Goal: Task Accomplishment & Management: Use online tool/utility

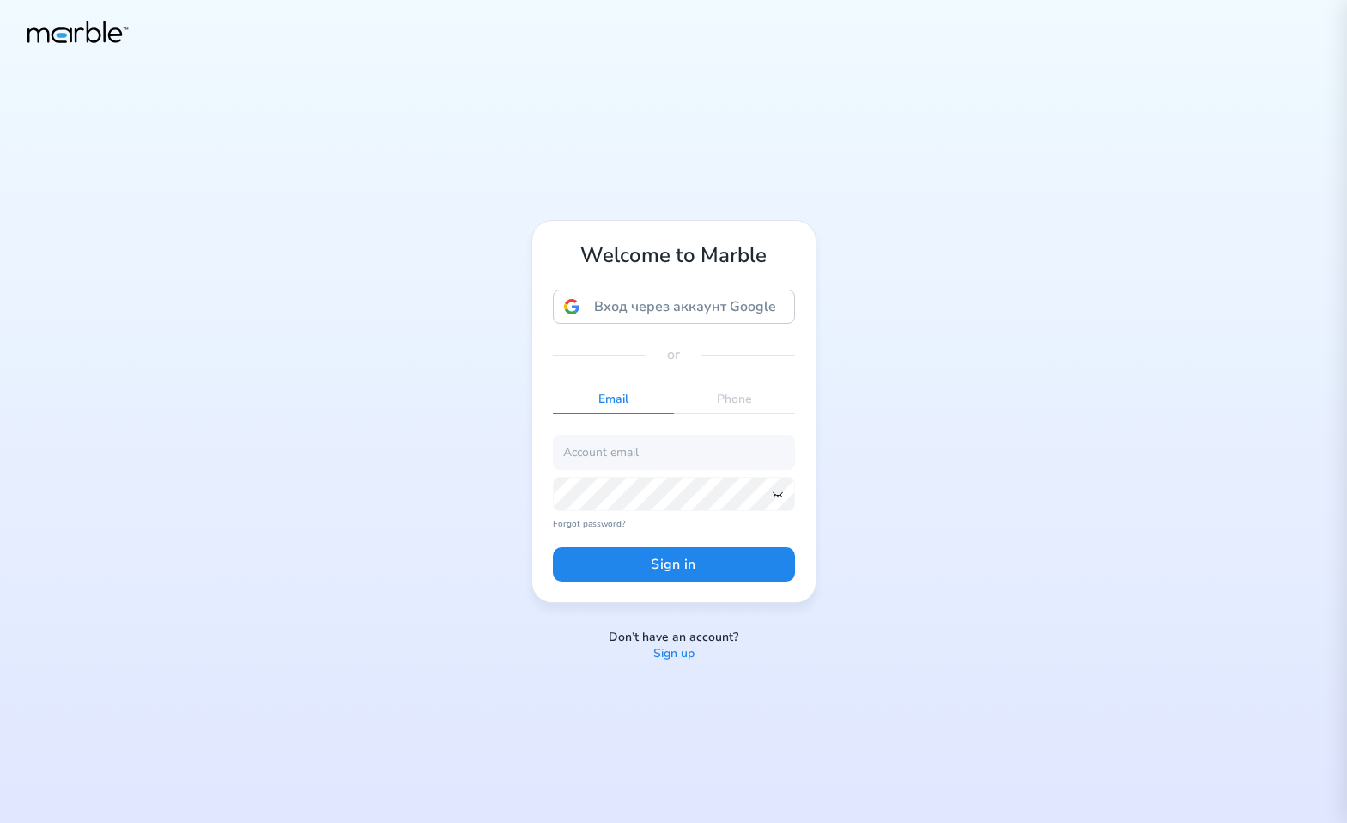
click at [960, 373] on div "Welcome to Marble Вход через аккаунт Google Вход через аккаунт Google. Откроетс…" at bounding box center [673, 411] width 1347 height 823
click at [690, 437] on input "email" at bounding box center [674, 452] width 242 height 34
paste input "[EMAIL_ADDRESS][PERSON_NAME][DOMAIN_NAME]"
type input "[EMAIL_ADDRESS][PERSON_NAME][DOMAIN_NAME]"
click at [666, 559] on button "Sign in" at bounding box center [674, 564] width 242 height 34
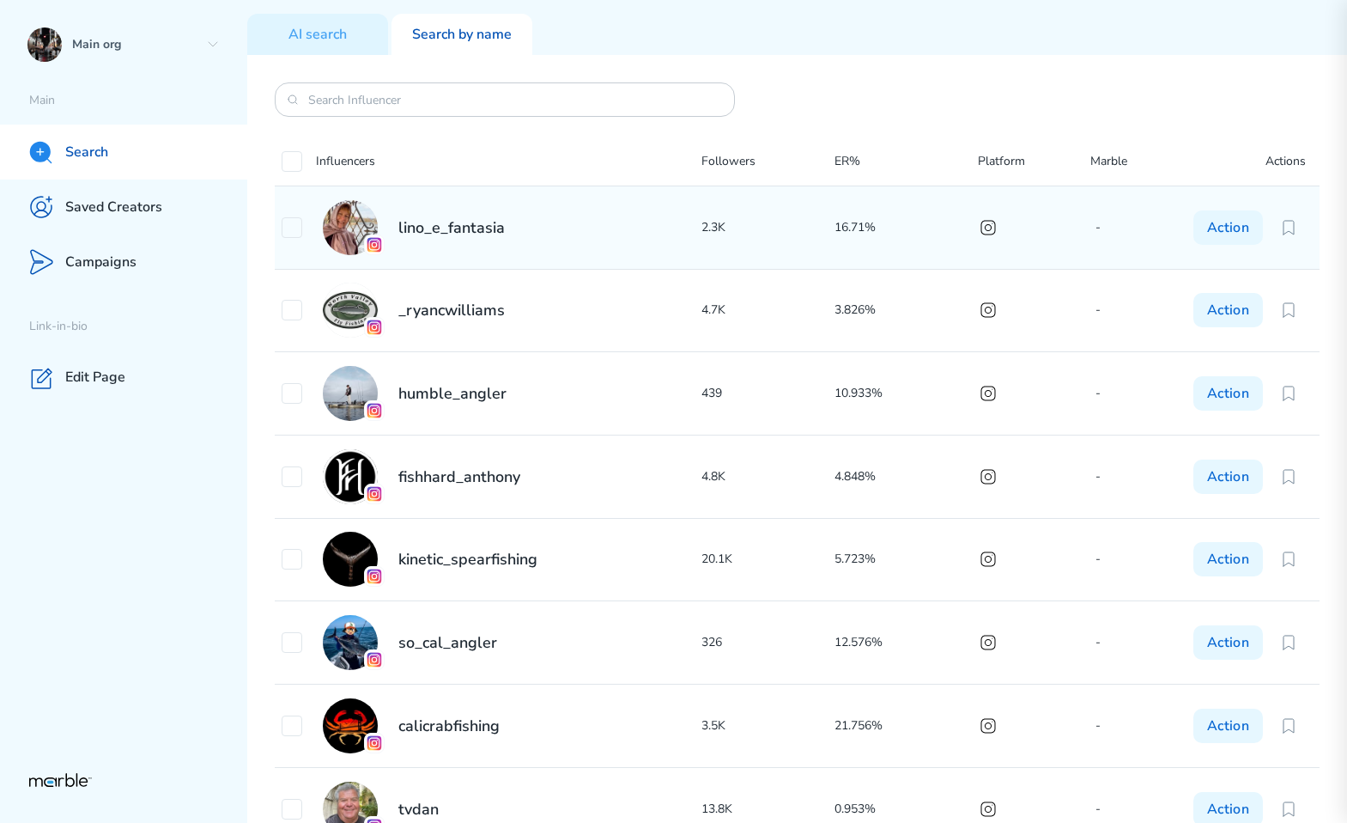
click at [642, 200] on div "lino_e_fantasia" at bounding box center [492, 227] width 420 height 55
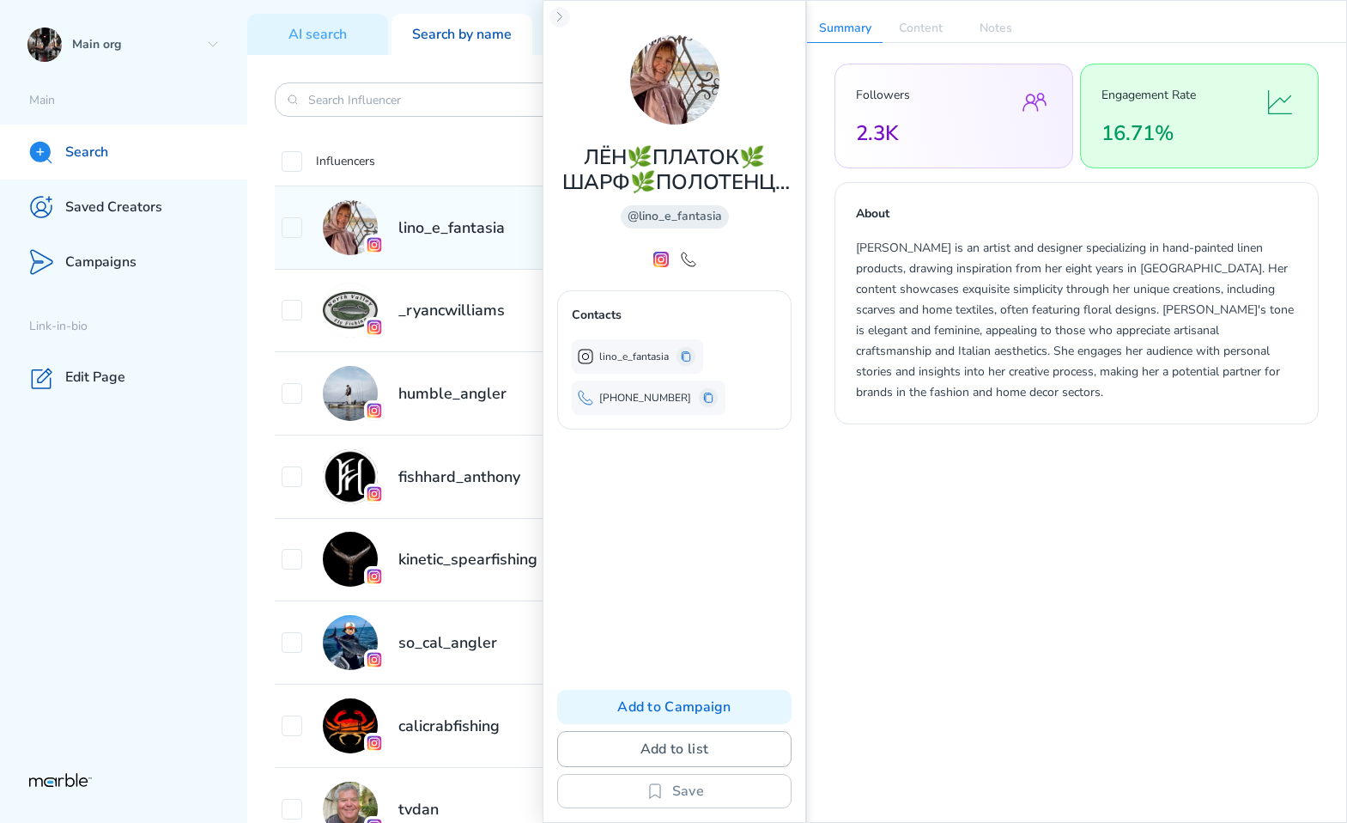
click at [694, 754] on button "Add to list" at bounding box center [674, 749] width 234 height 36
click at [663, 645] on div "Test list" at bounding box center [730, 644] width 302 height 21
click at [838, 642] on div "Test list" at bounding box center [730, 644] width 302 height 21
click at [804, 642] on div "Test list" at bounding box center [730, 644] width 302 height 21
click at [933, 507] on div "Followers 2.3K Engagement Rate 16.71% About [PERSON_NAME] is an artist and desi…" at bounding box center [1076, 433] width 539 height 781
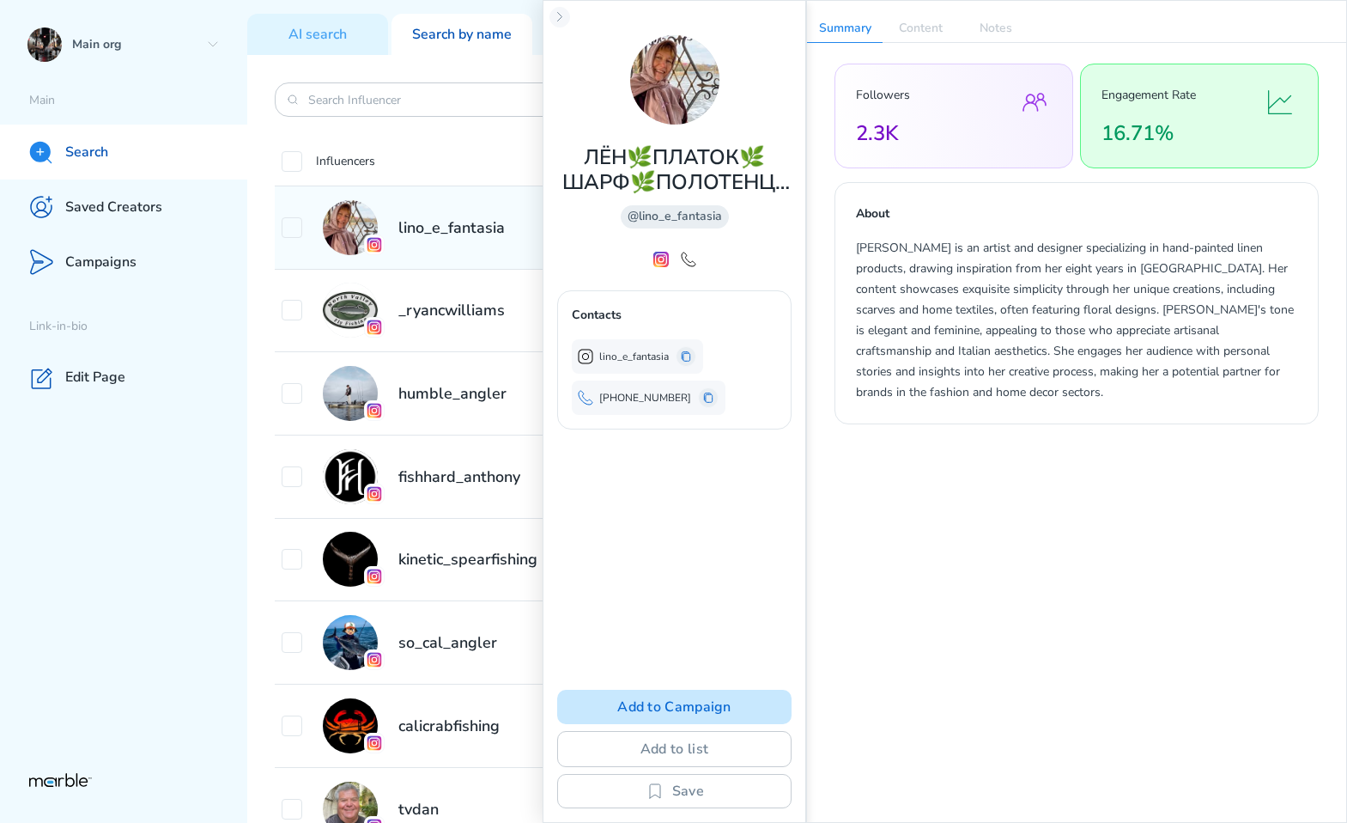
click at [725, 705] on button "Add to Campaign" at bounding box center [674, 707] width 234 height 34
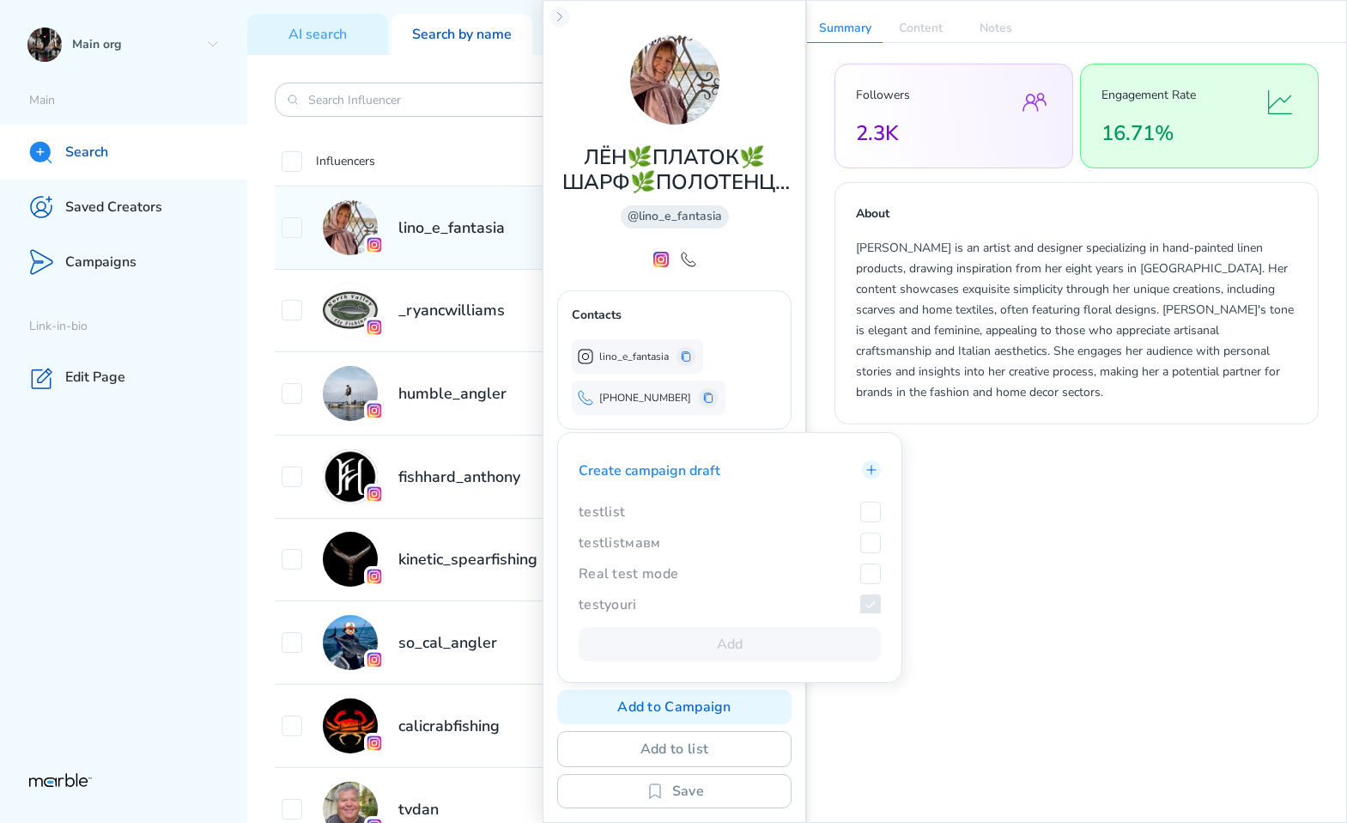
click at [835, 512] on div "testlist" at bounding box center [730, 512] width 302 height 21
click at [256, 476] on div "Influencers Followers ER% Platform Marble Actions lino_e_fantasia 2.3K 16.71% -…" at bounding box center [797, 439] width 1100 height 768
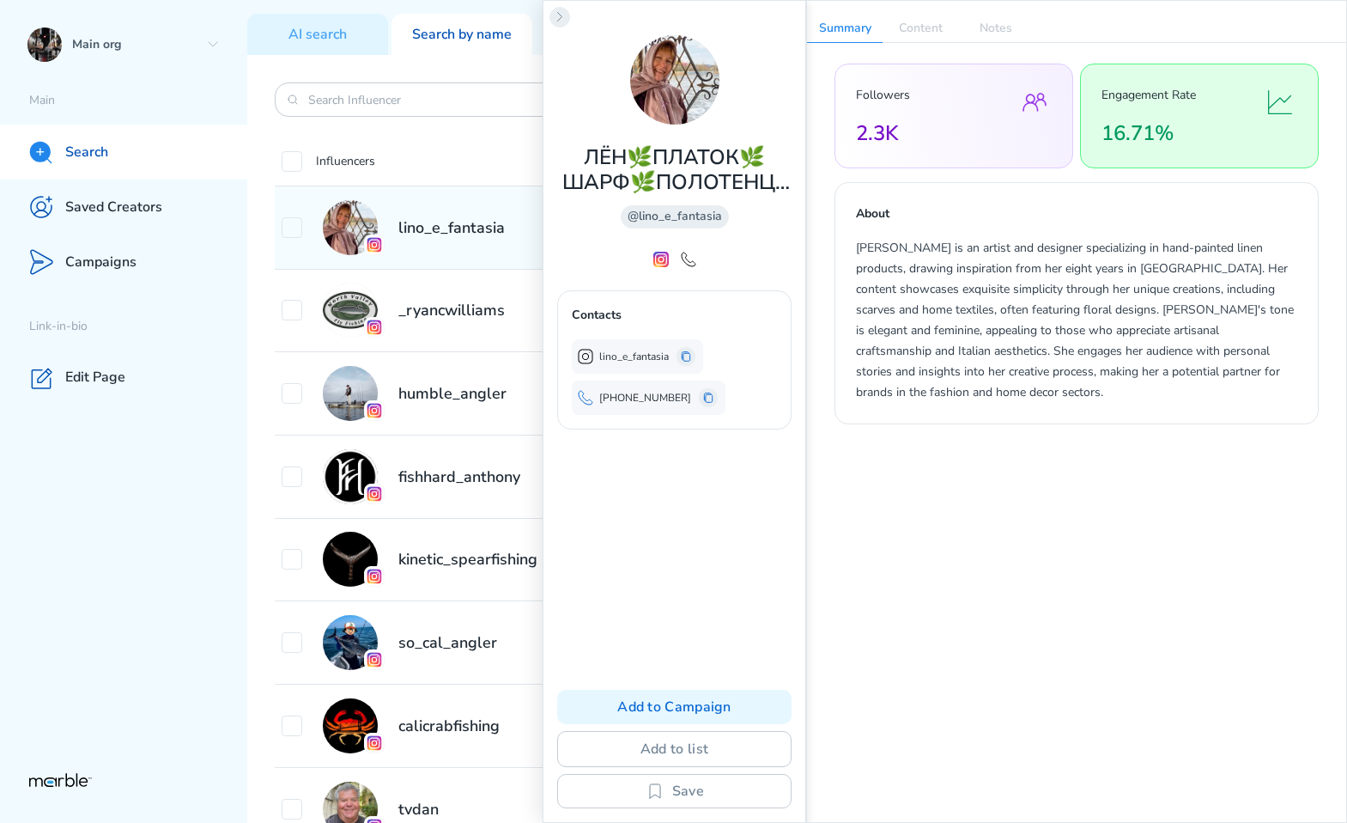
click at [561, 13] on icon at bounding box center [560, 17] width 14 height 14
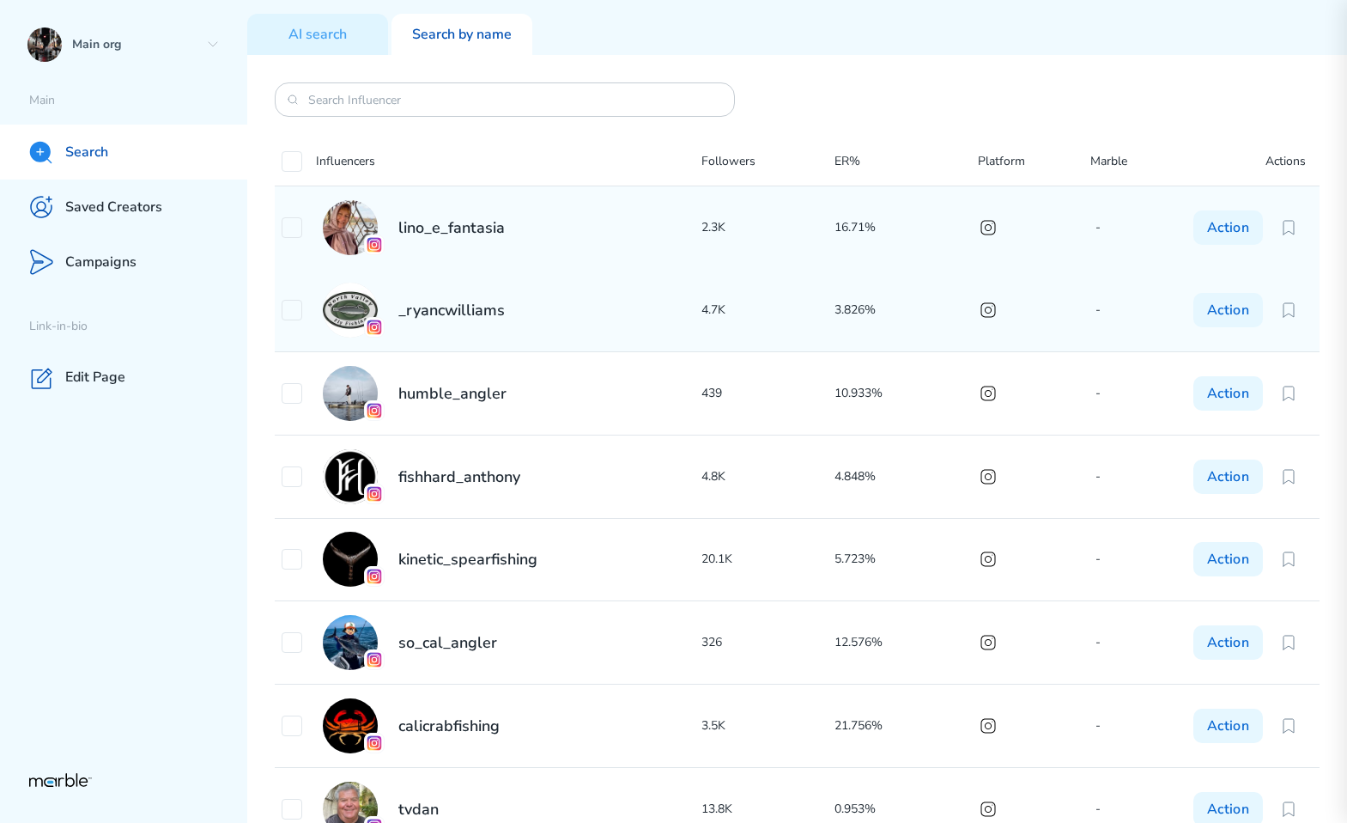
click at [469, 331] on div "_ryancwilliams" at bounding box center [492, 310] width 420 height 55
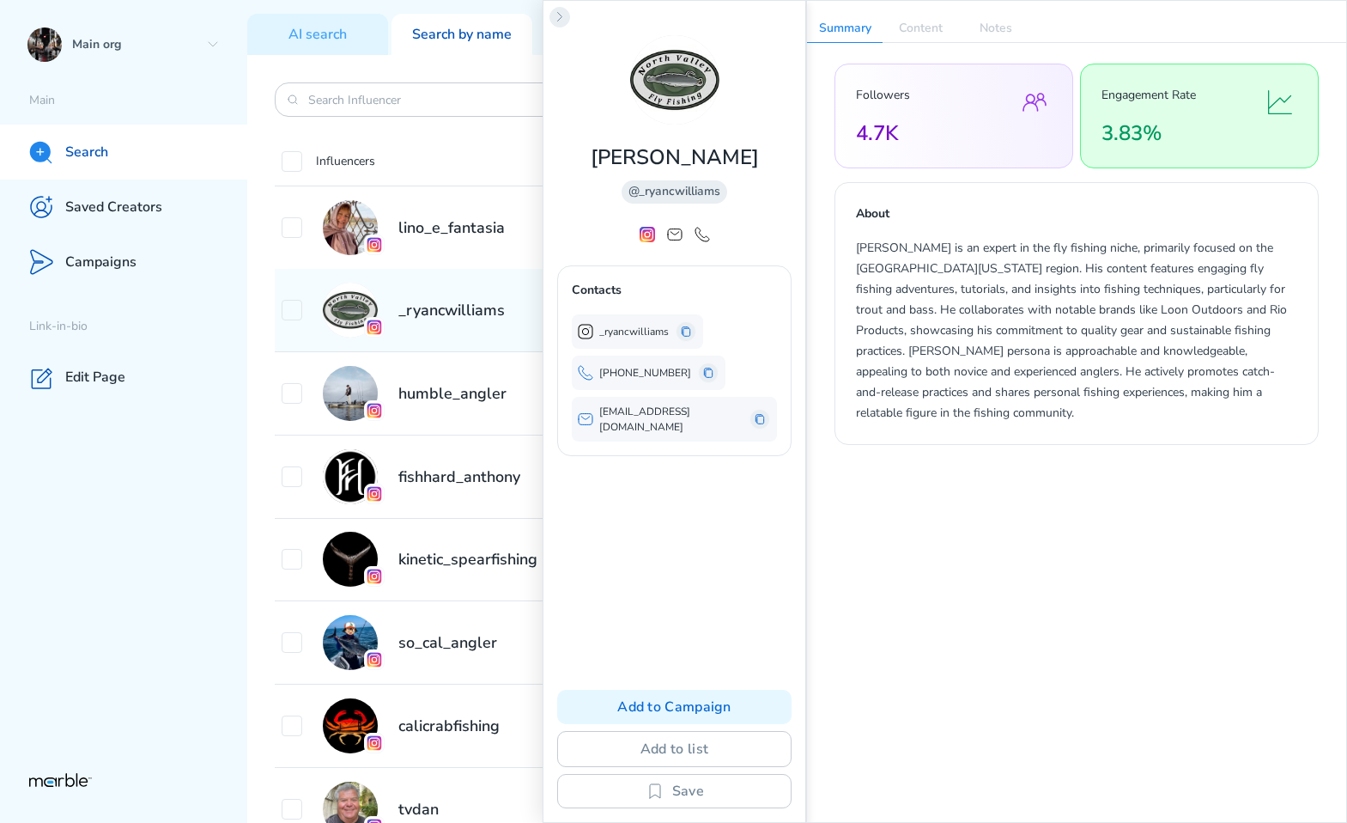
click at [562, 10] on icon at bounding box center [560, 17] width 14 height 14
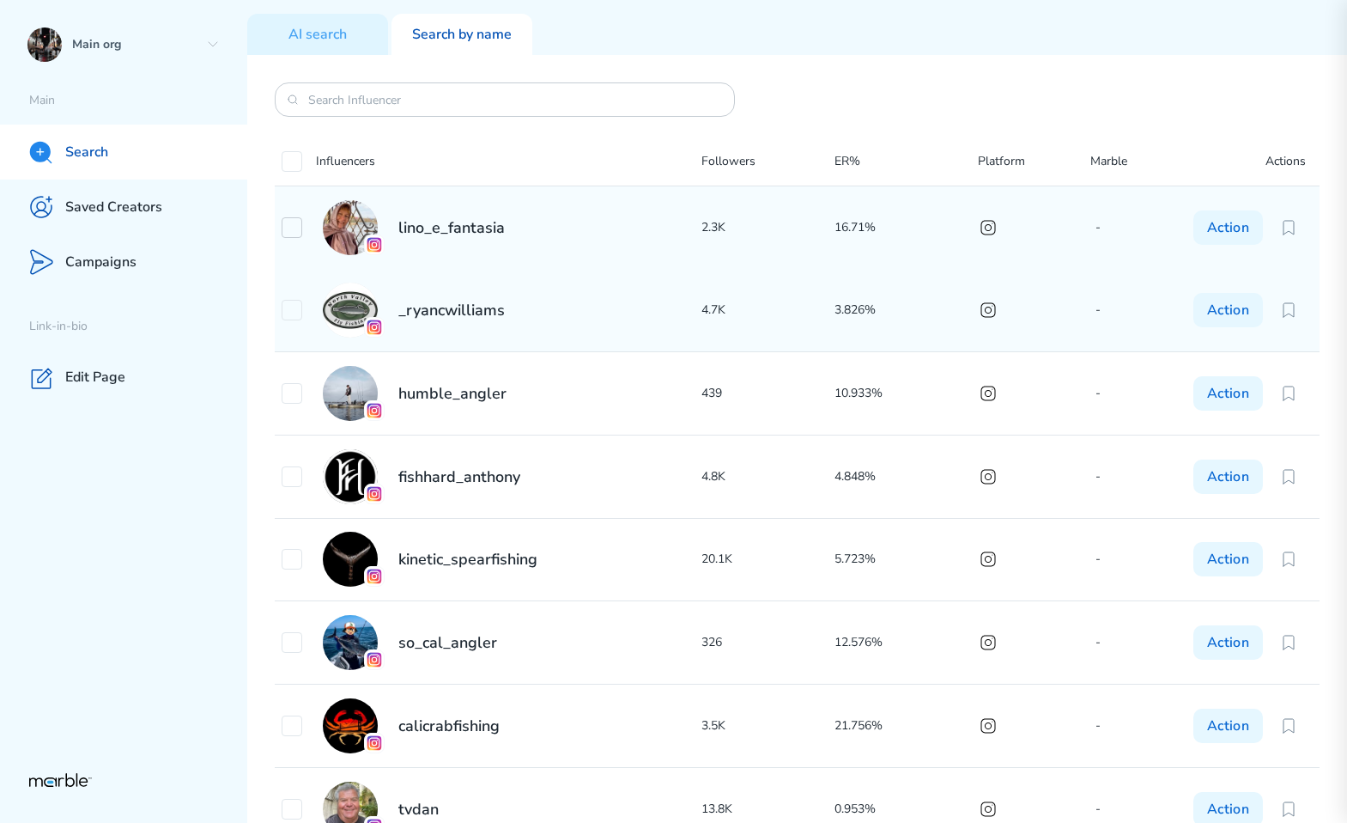
click at [290, 229] on icon at bounding box center [292, 227] width 8 height 6
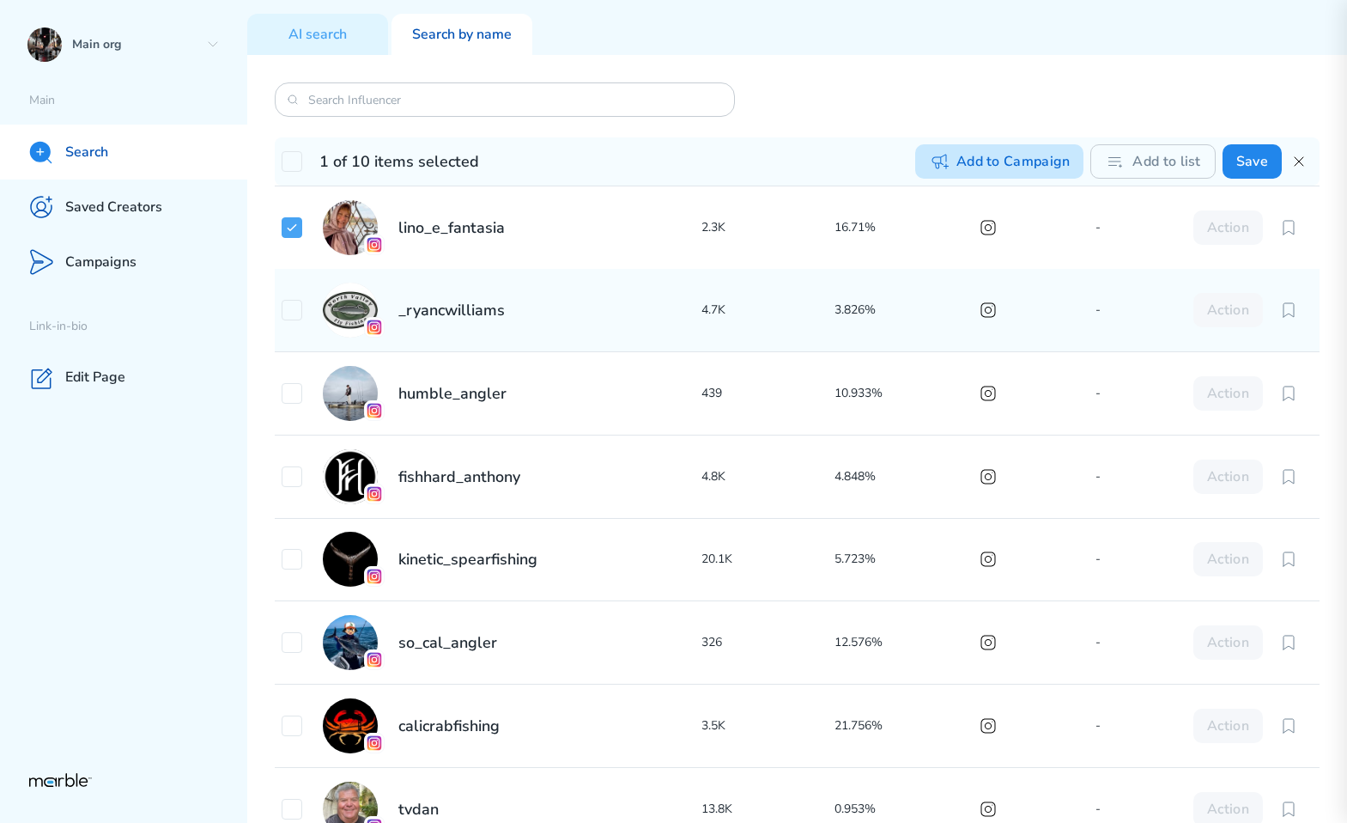
click at [1035, 166] on button "Add to Campaign" at bounding box center [999, 161] width 169 height 34
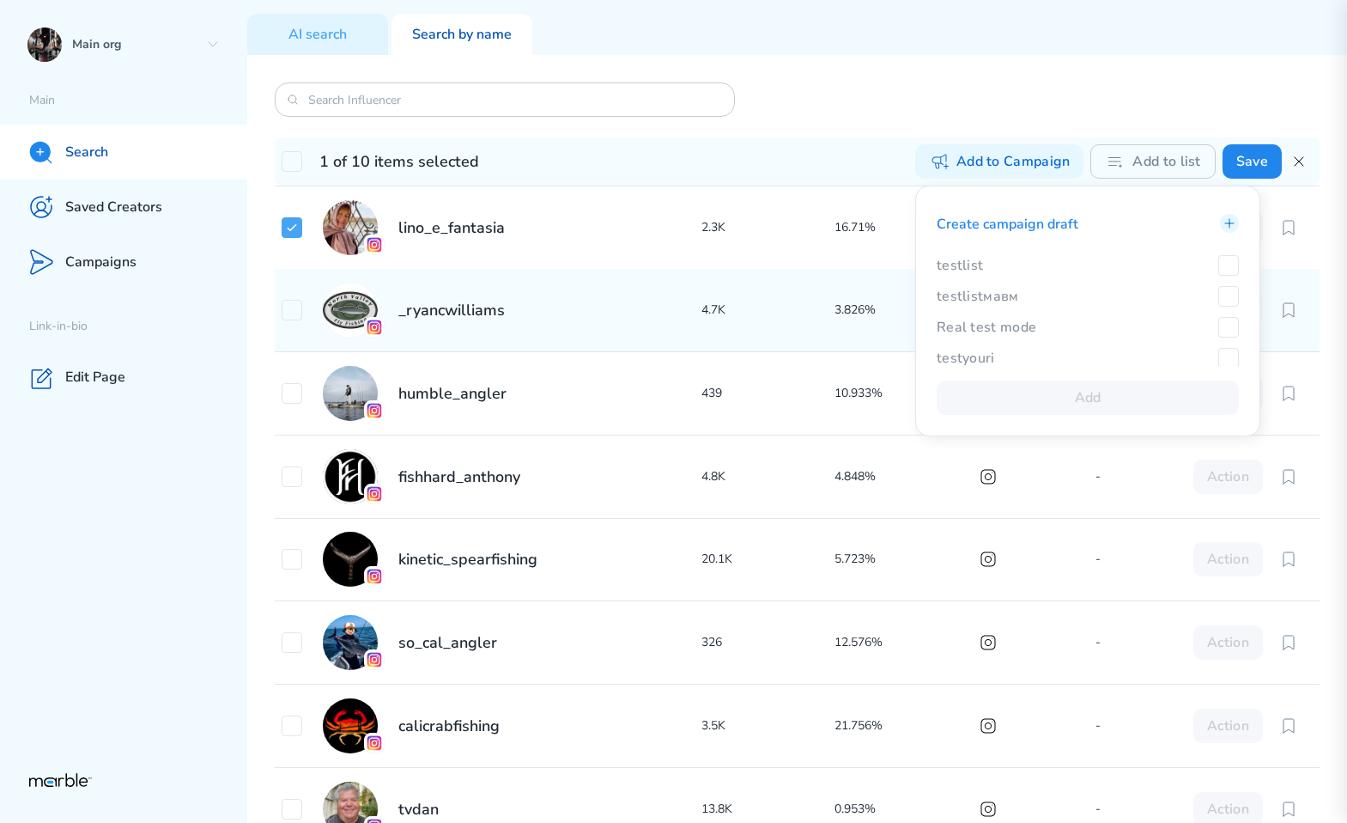
click at [1024, 94] on div "1 of 10 items selected Add to Campaign Create campaign draft testlist testlistм…" at bounding box center [797, 439] width 1100 height 768
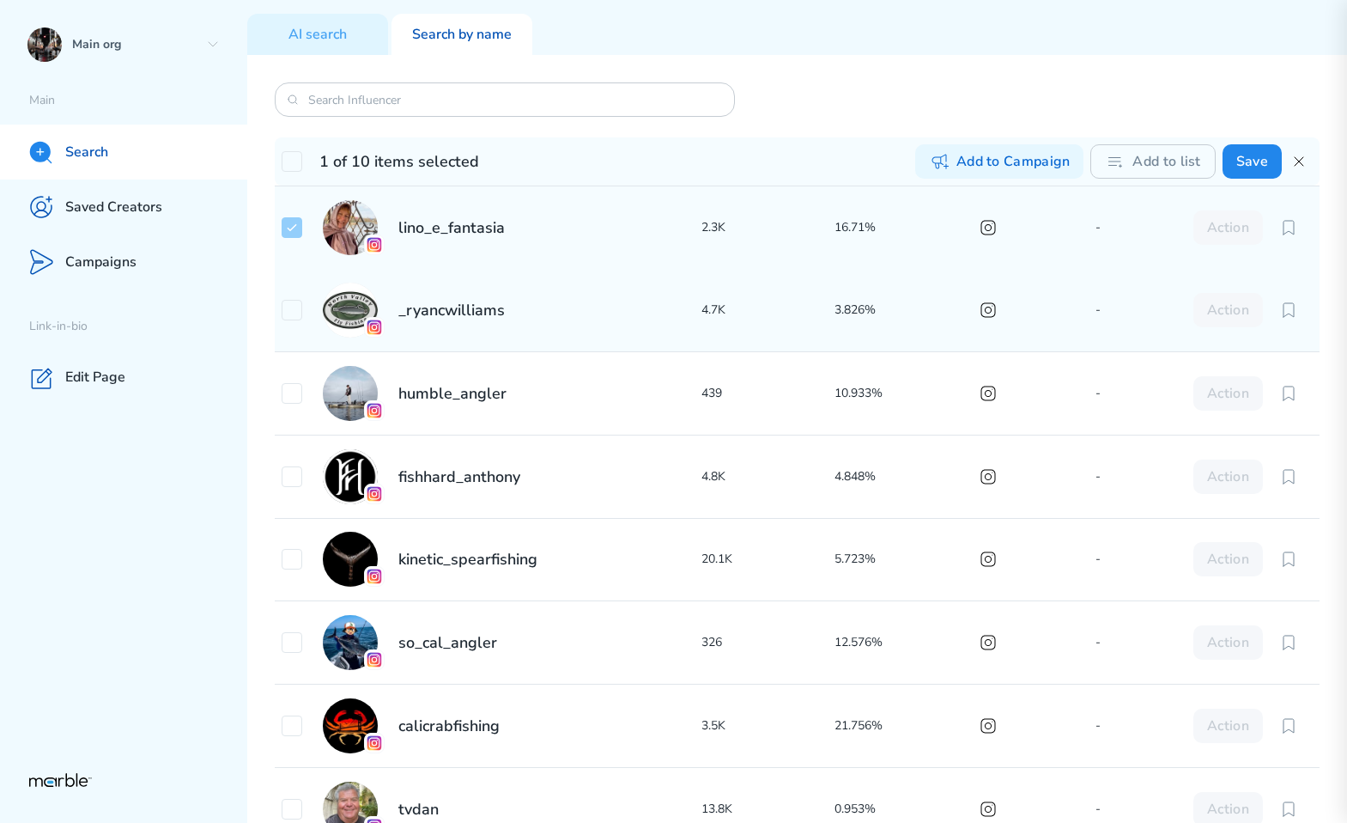
click at [292, 223] on icon at bounding box center [292, 228] width 14 height 14
checkbox input "false"
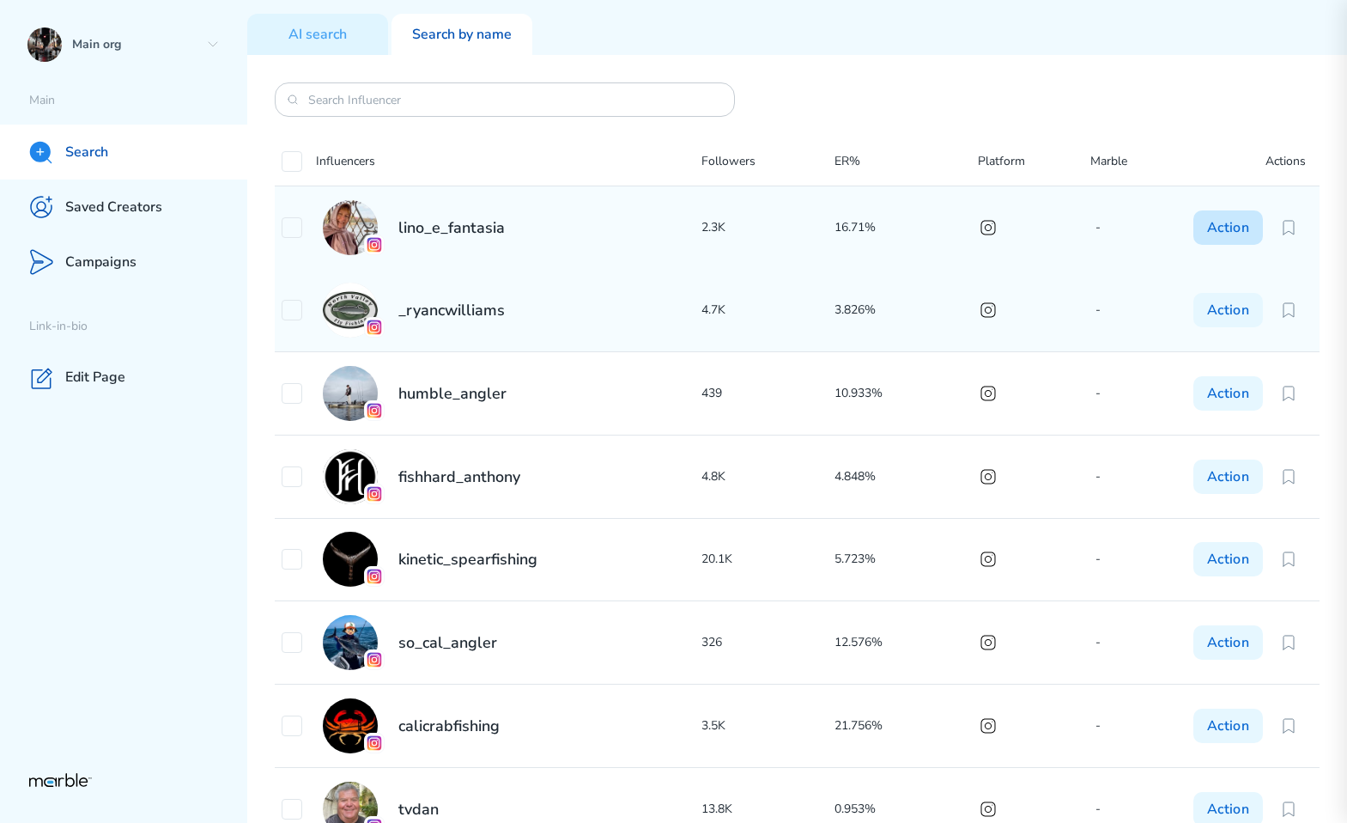
click at [1235, 233] on button "Action" at bounding box center [1229, 227] width 70 height 34
click at [1201, 262] on div "Add to Campaign" at bounding box center [1177, 269] width 163 height 27
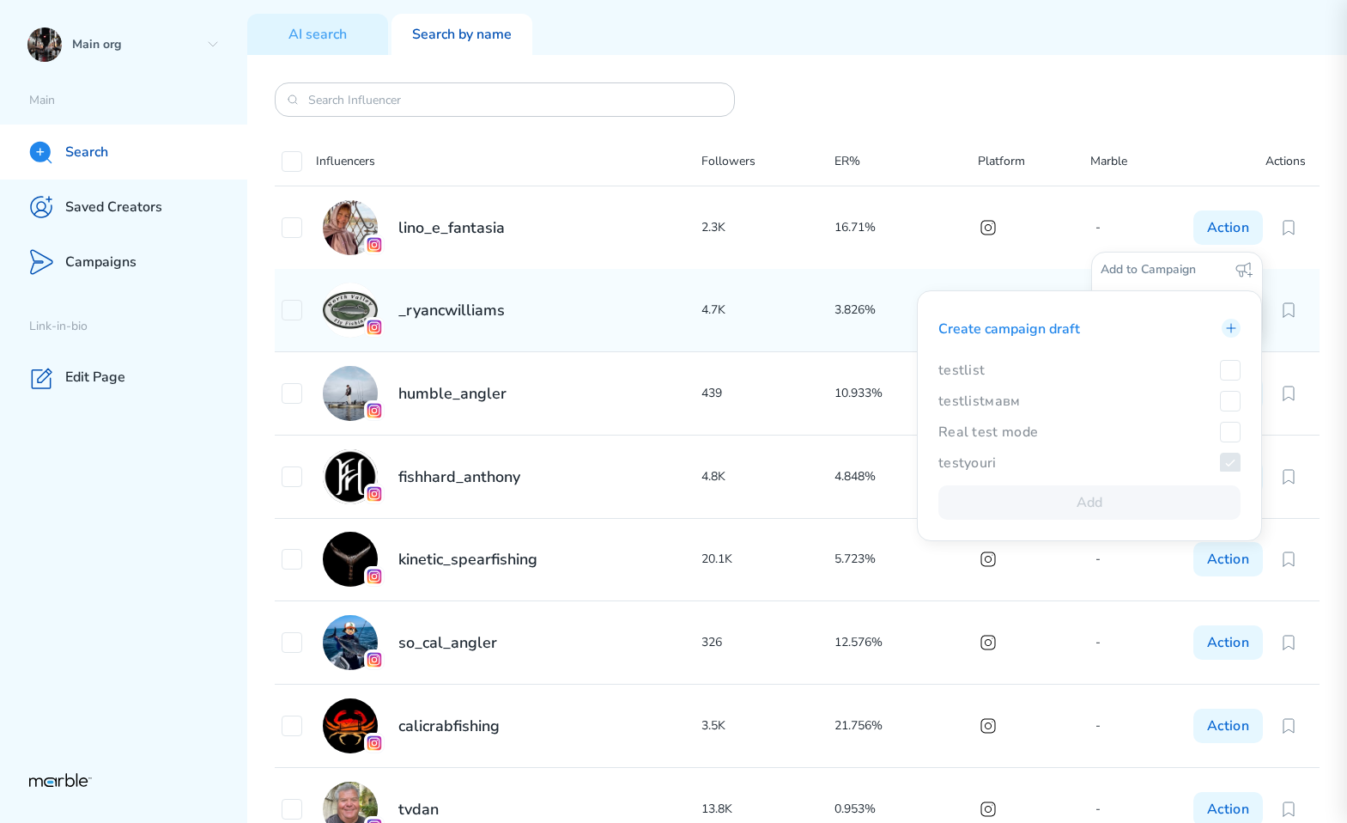
click at [1331, 191] on div "Influencers Followers ER% Platform Marble Actions lino_e_fantasia 2.3K 16.71% -…" at bounding box center [797, 439] width 1100 height 768
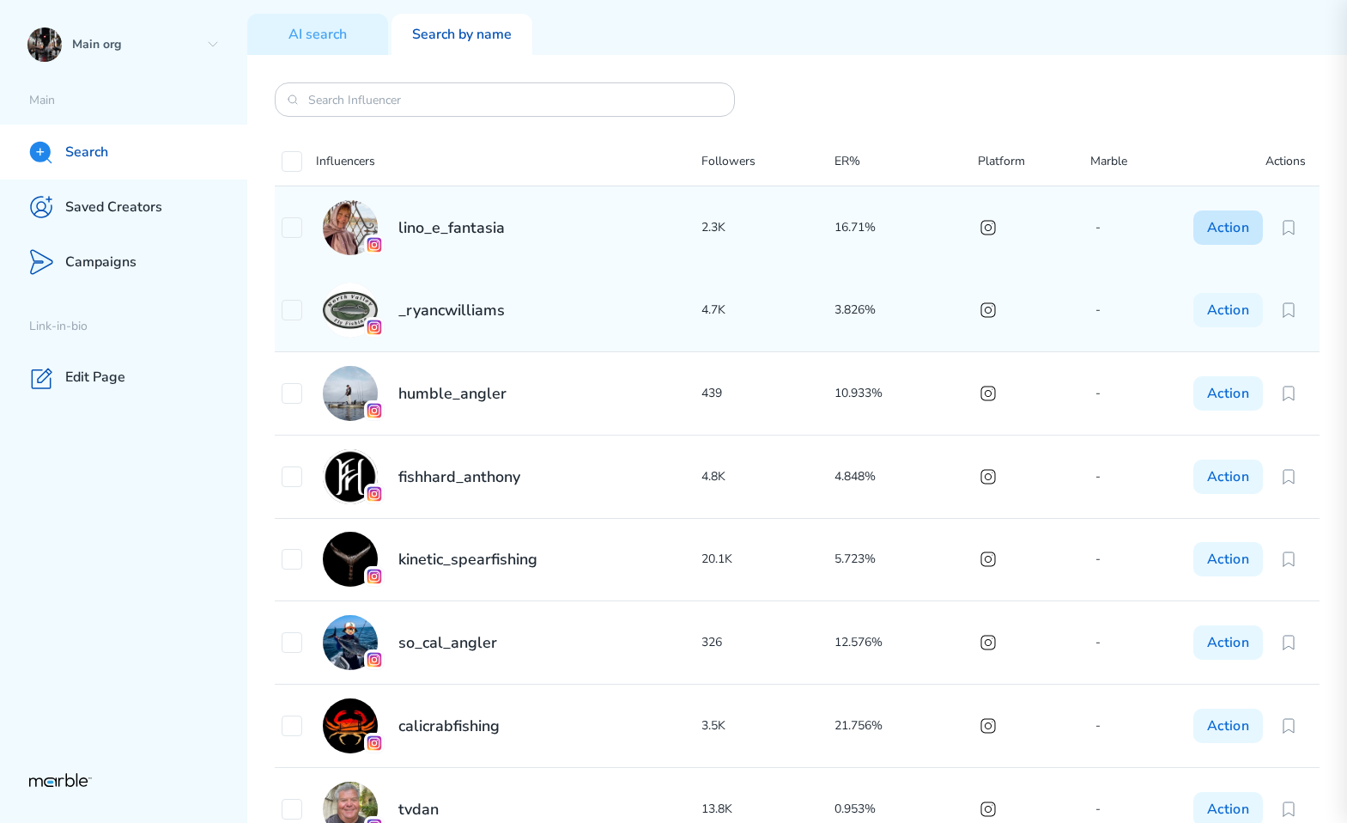
click at [1219, 233] on button "Action" at bounding box center [1229, 227] width 70 height 34
click at [1169, 306] on div "Add to list" at bounding box center [1177, 296] width 163 height 27
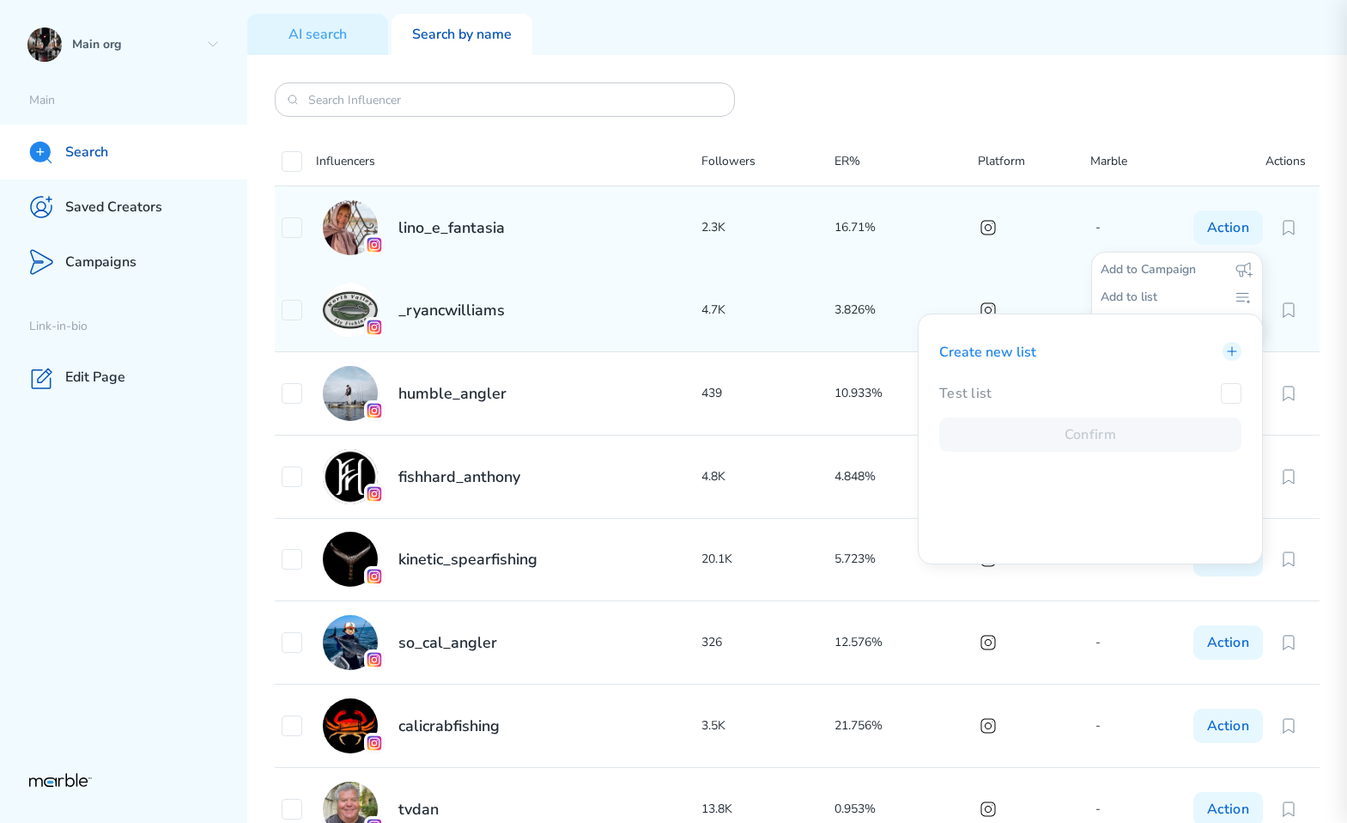
click at [1187, 392] on div "Test list" at bounding box center [1091, 393] width 302 height 21
click at [1117, 398] on div "Test list" at bounding box center [1091, 393] width 302 height 21
click at [978, 392] on p "Test list" at bounding box center [966, 393] width 53 height 19
click at [1231, 391] on icon at bounding box center [1232, 393] width 14 height 14
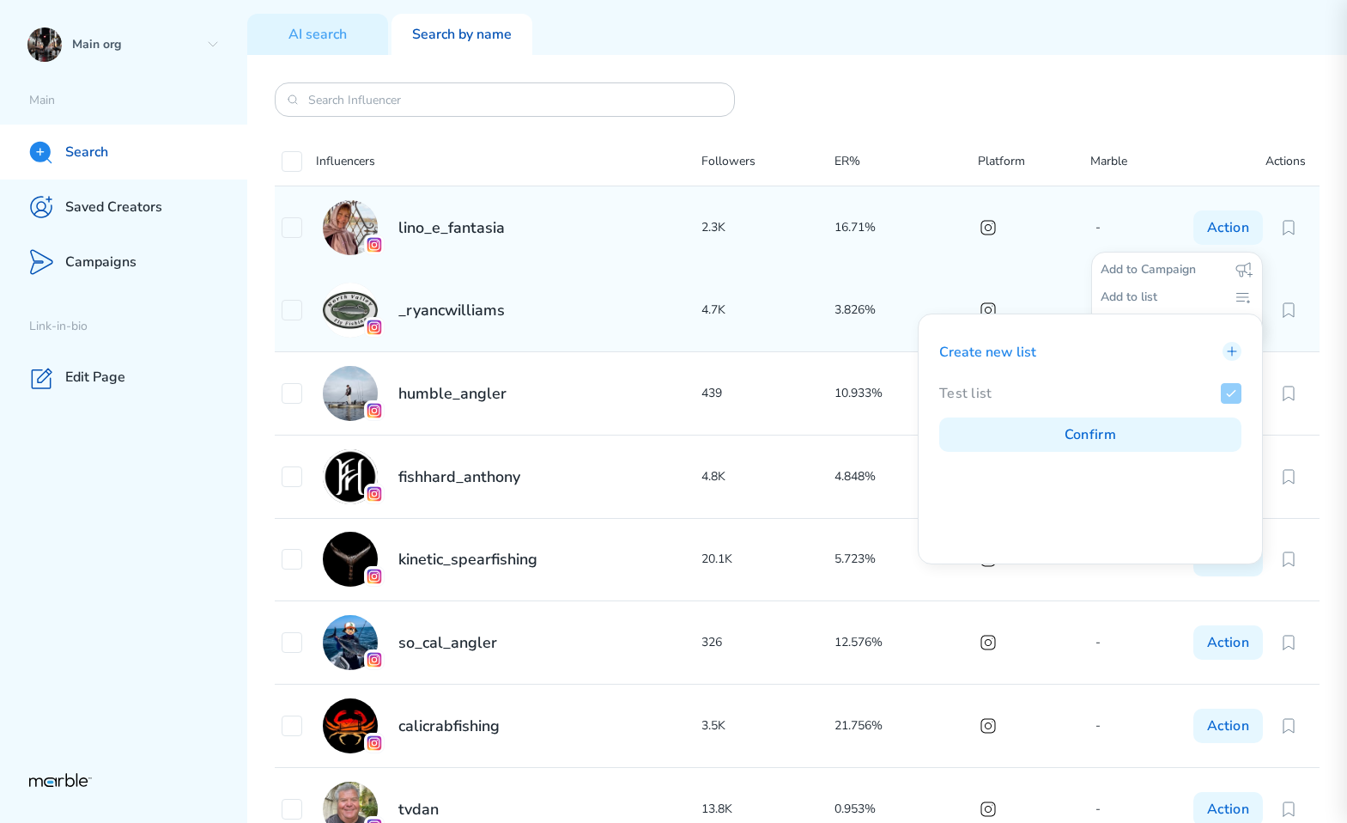
checkbox input "false"
click at [1117, 391] on div "Test list" at bounding box center [1091, 393] width 302 height 21
click at [1013, 392] on div "Test list" at bounding box center [1091, 393] width 302 height 21
click at [960, 400] on p "Test list" at bounding box center [966, 393] width 53 height 19
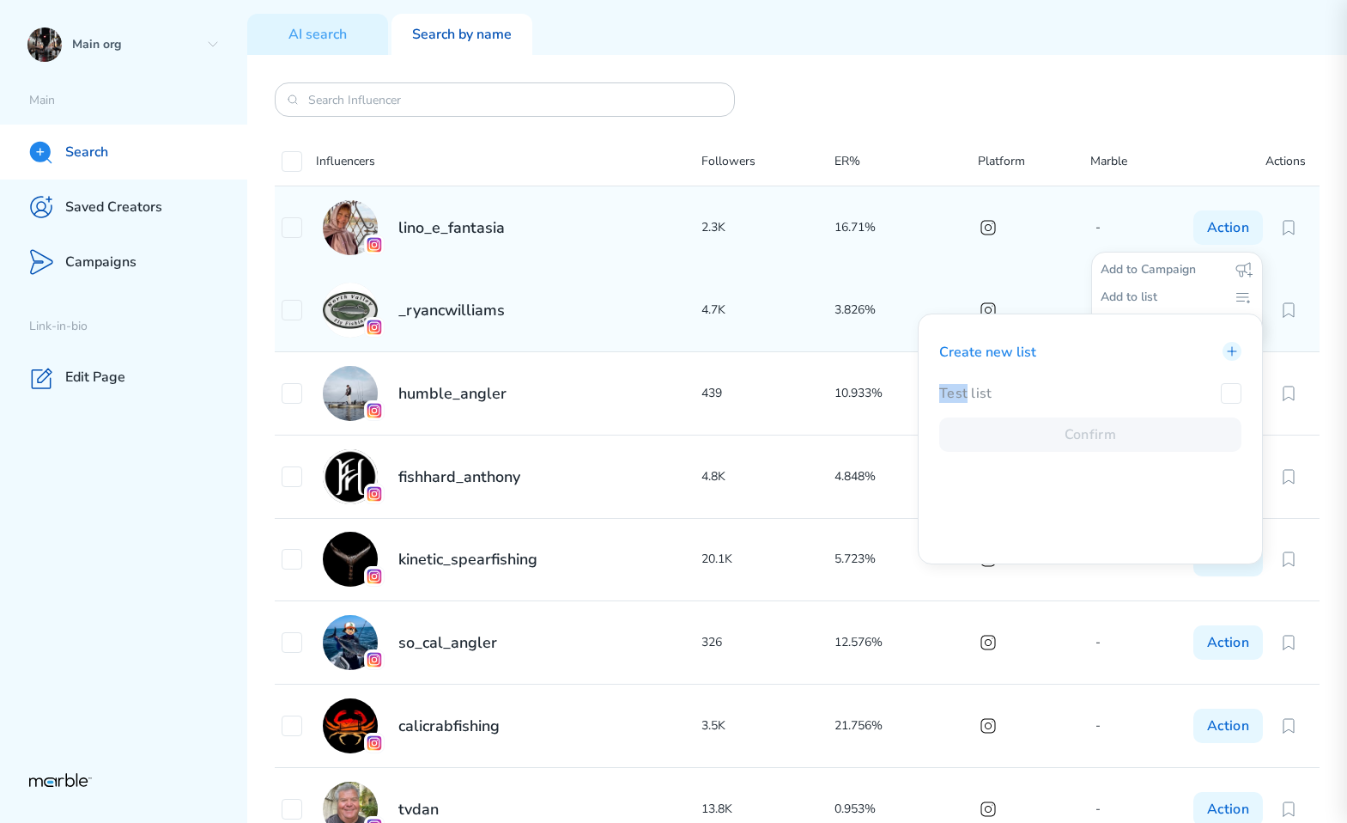
click at [960, 400] on p "Test list" at bounding box center [966, 393] width 53 height 19
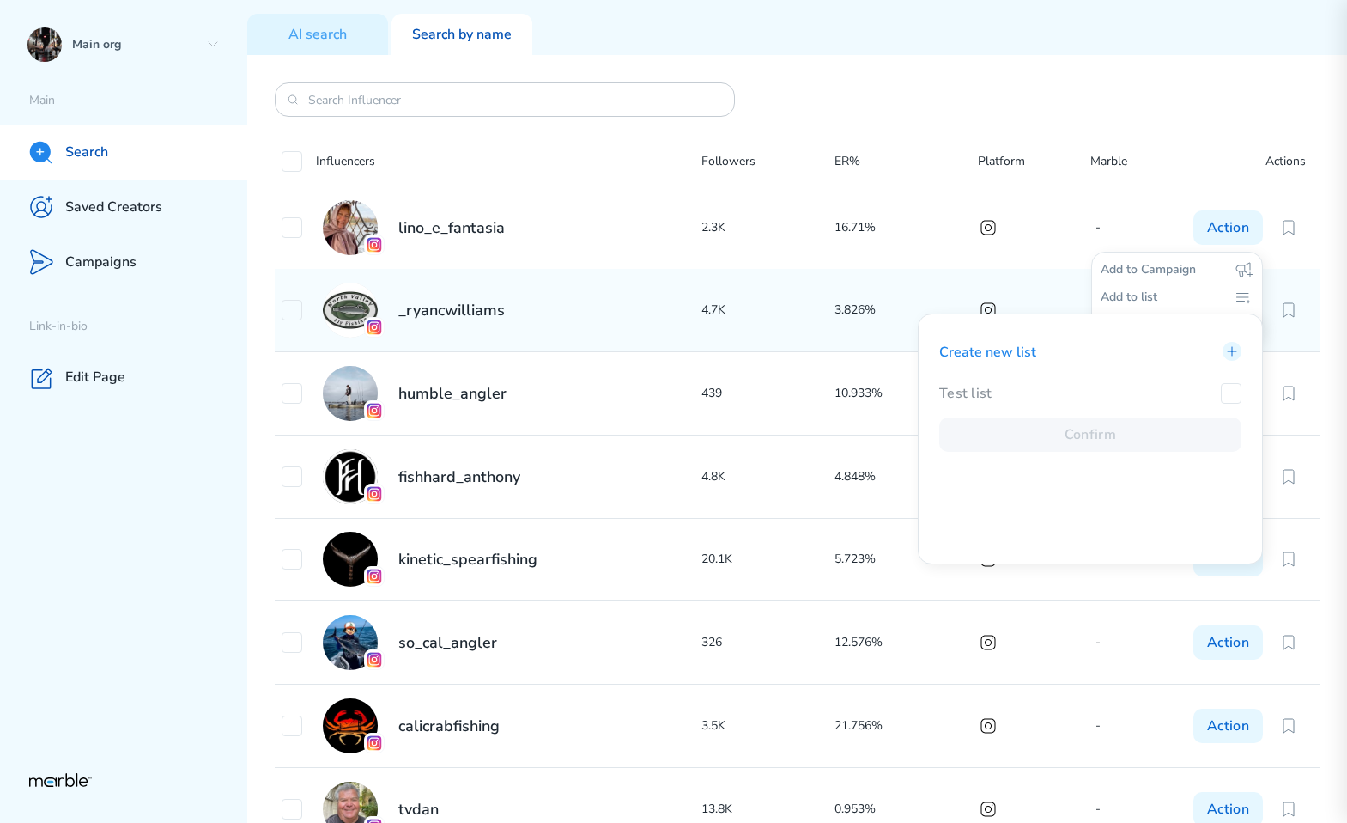
click at [814, 70] on div "Influencers Followers ER% Platform Marble Actions lino_e_fantasia 2.3K 16.71% -…" at bounding box center [797, 439] width 1100 height 768
